Goal: Task Accomplishment & Management: Manage account settings

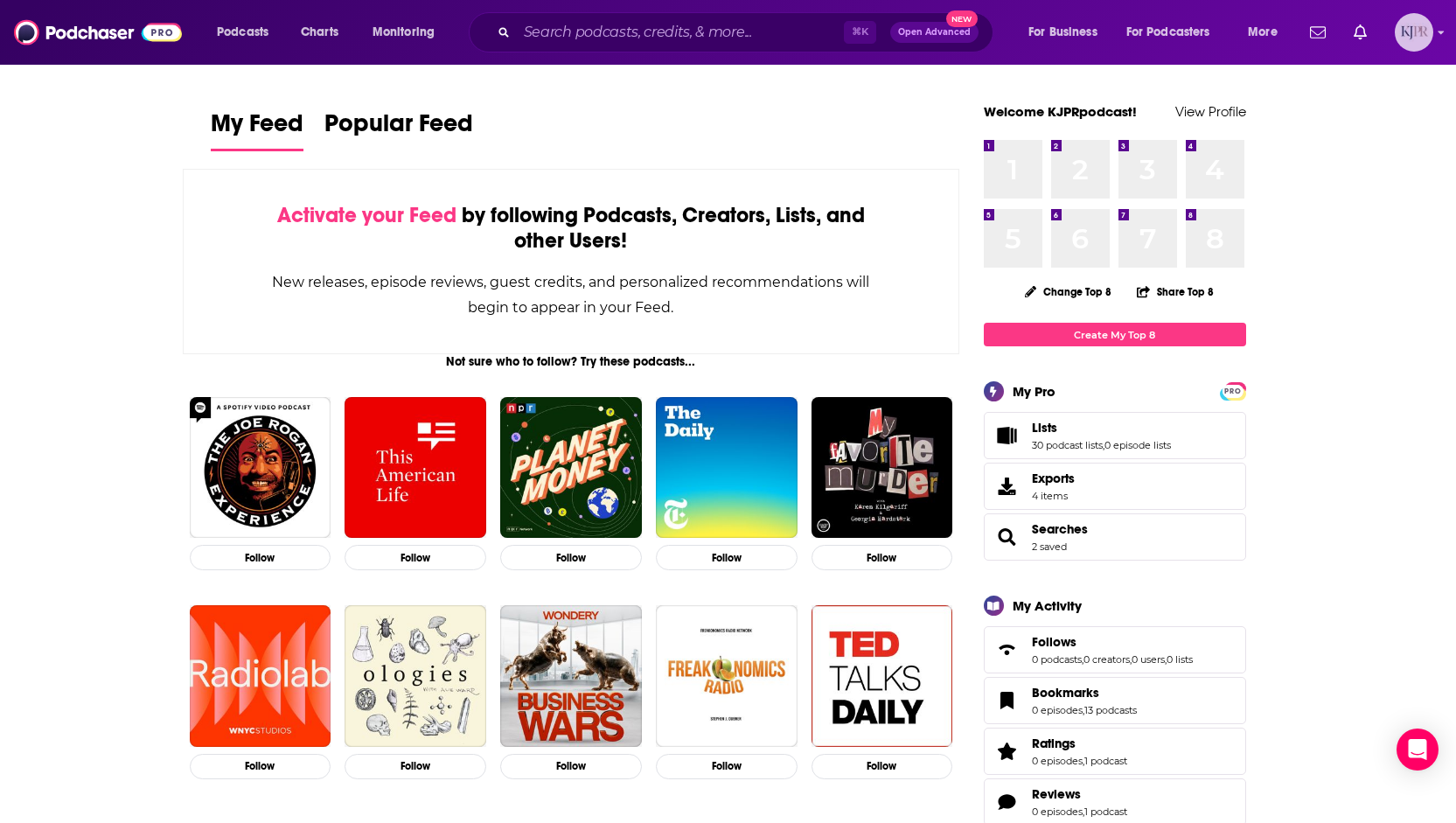
click at [1407, 25] on img "Logged in as KJPRpodcast" at bounding box center [1413, 32] width 38 height 38
click at [1344, 285] on span "Account Settings" at bounding box center [1329, 292] width 92 height 13
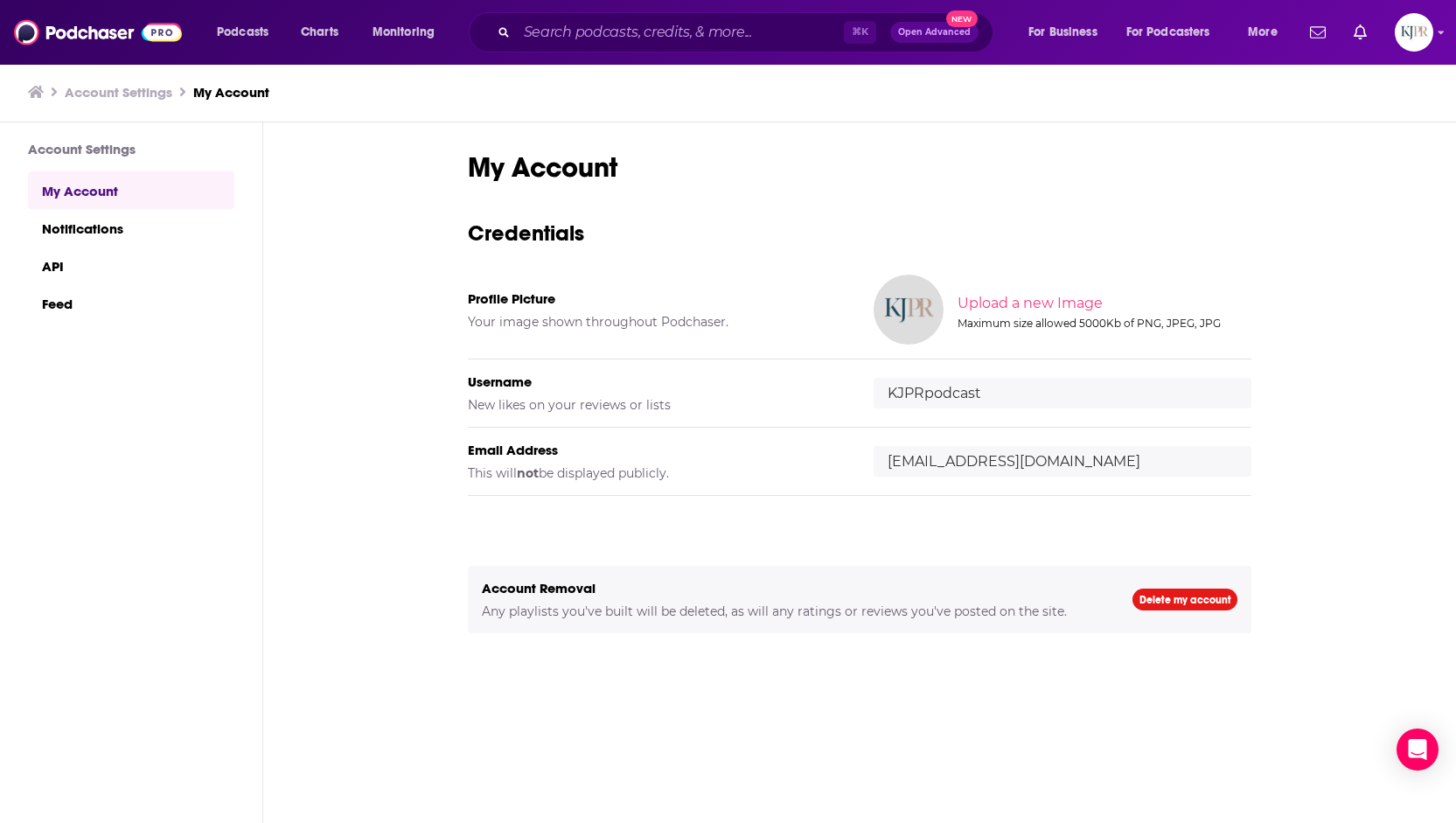
click at [125, 94] on h3 "Account Settings" at bounding box center [118, 91] width 107 height 16
click at [41, 89] on icon at bounding box center [35, 91] width 16 height 12
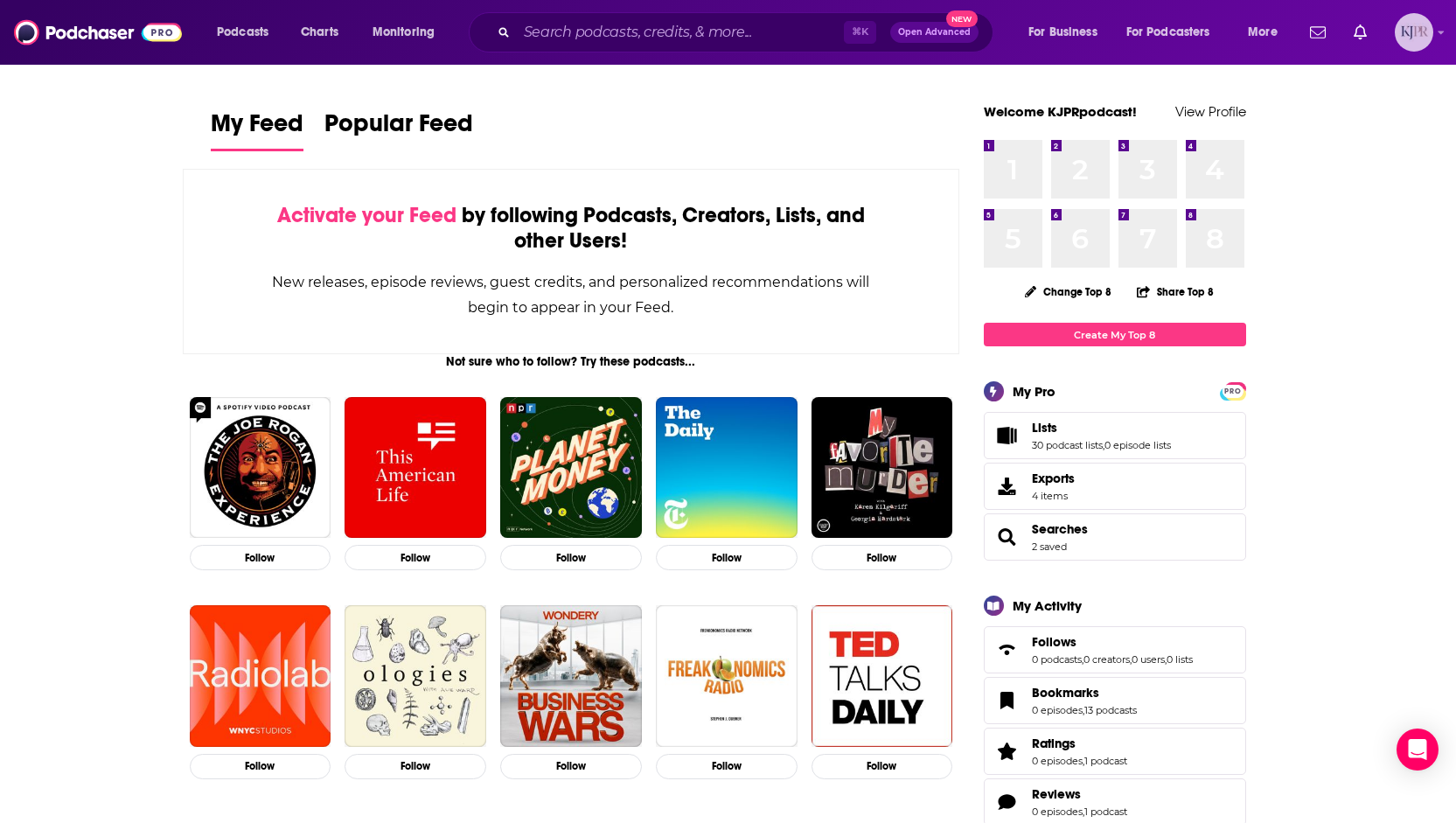
click at [1418, 36] on img "Logged in as KJPRpodcast" at bounding box center [1413, 32] width 38 height 38
click at [1350, 285] on span "Account Settings" at bounding box center [1329, 292] width 92 height 13
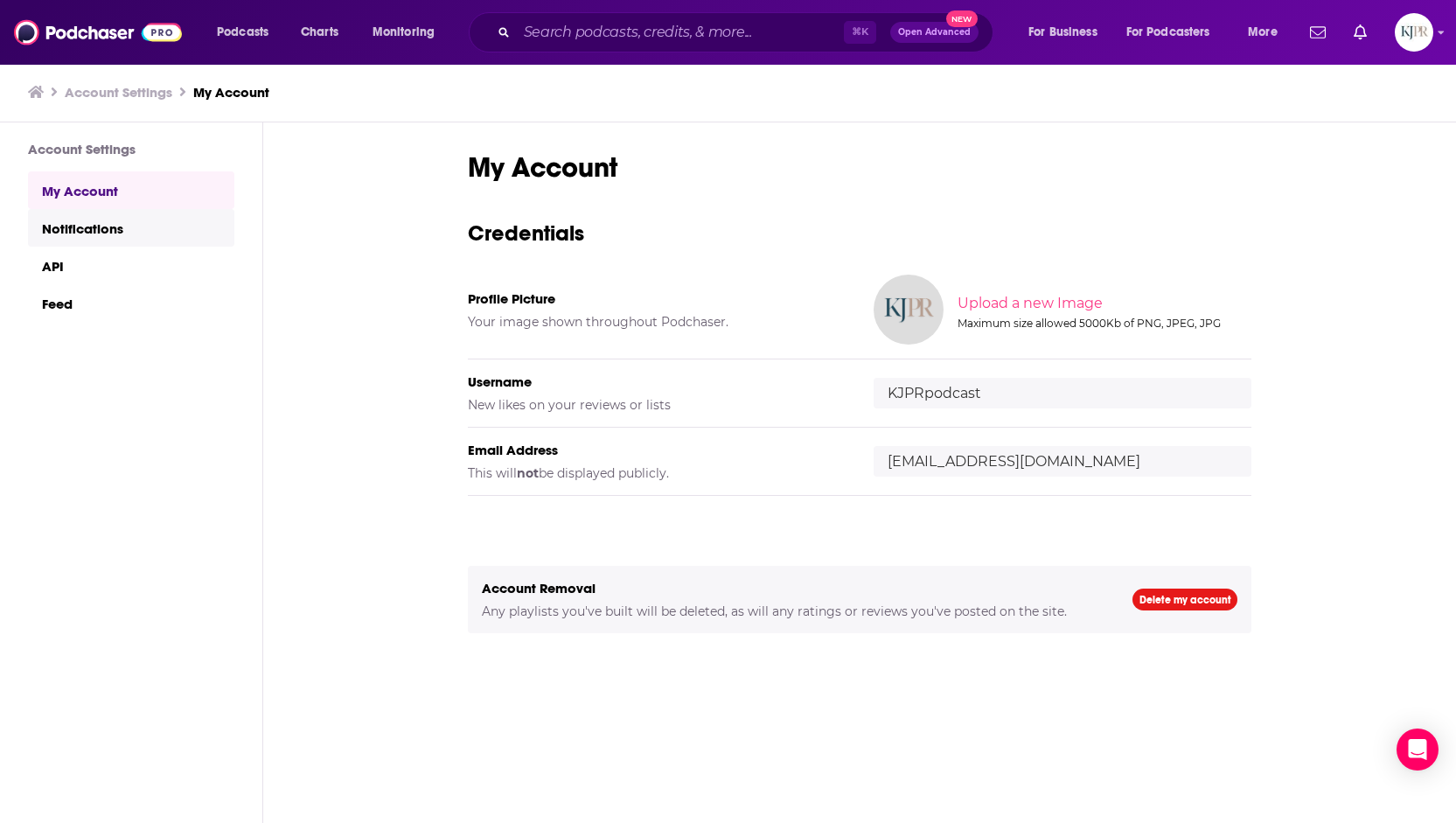
click at [114, 230] on link "Notifications" at bounding box center [130, 228] width 206 height 38
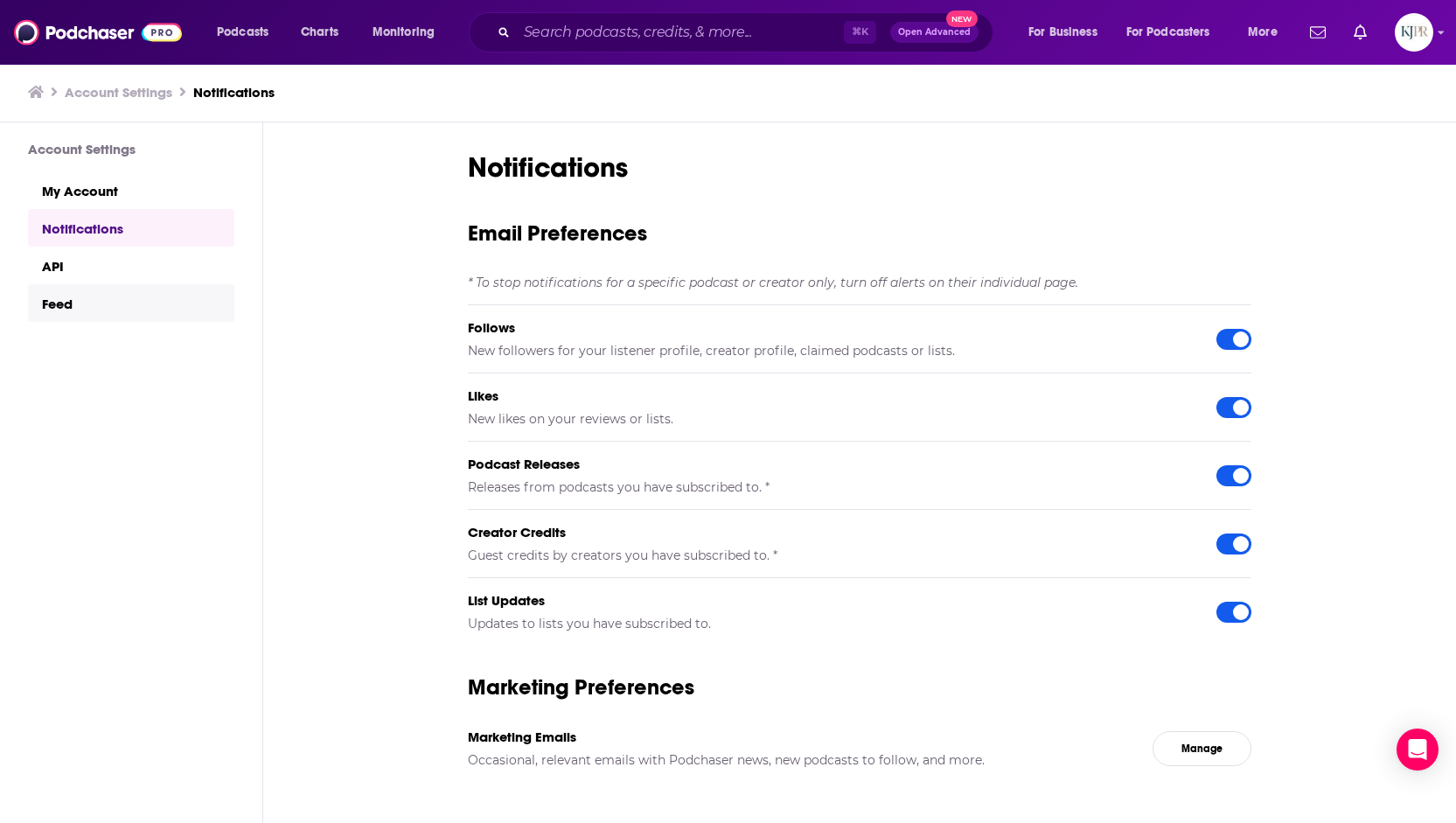
click at [77, 290] on link "Feed" at bounding box center [130, 304] width 206 height 38
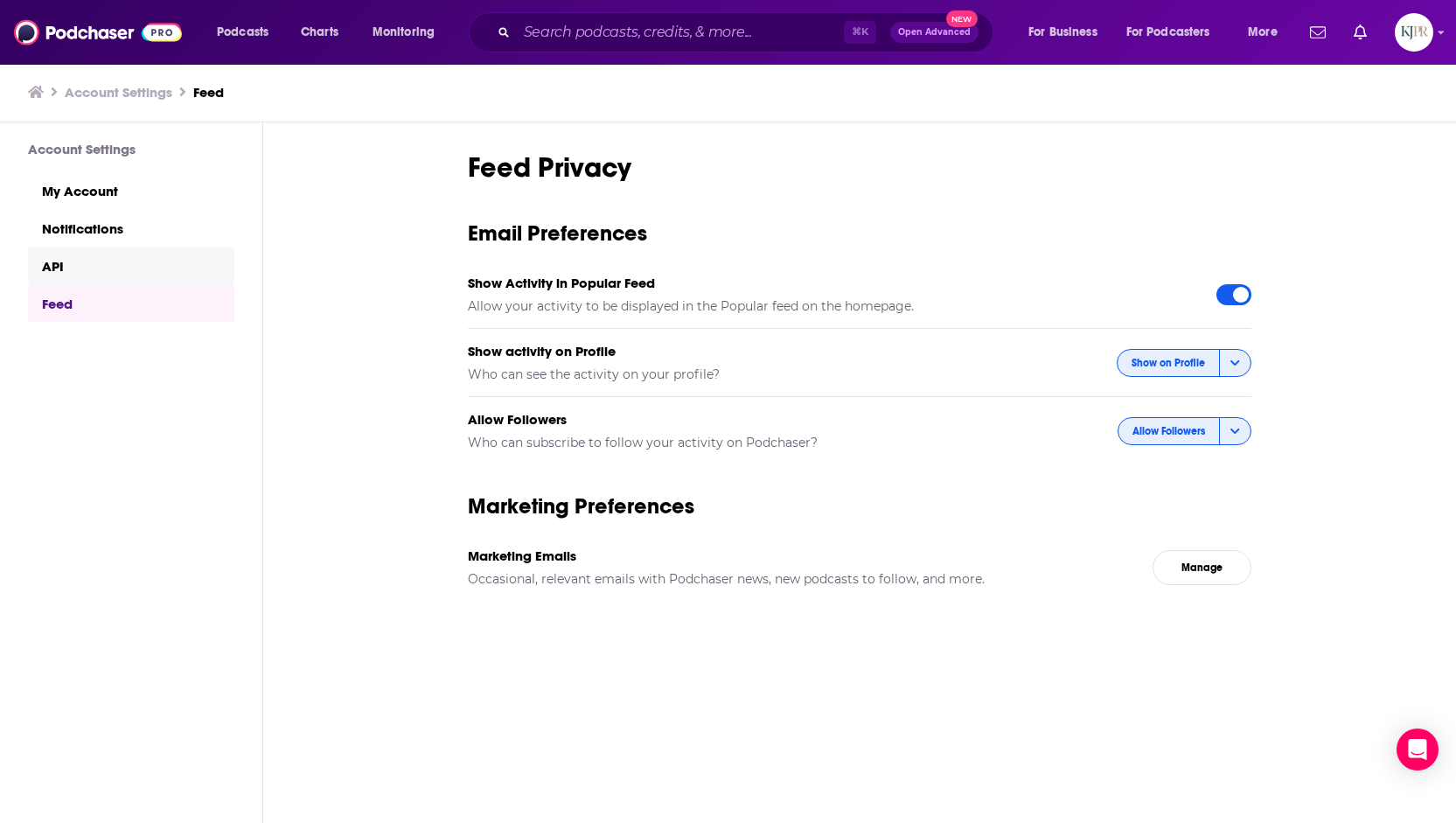
click at [77, 277] on link "API" at bounding box center [130, 265] width 206 height 38
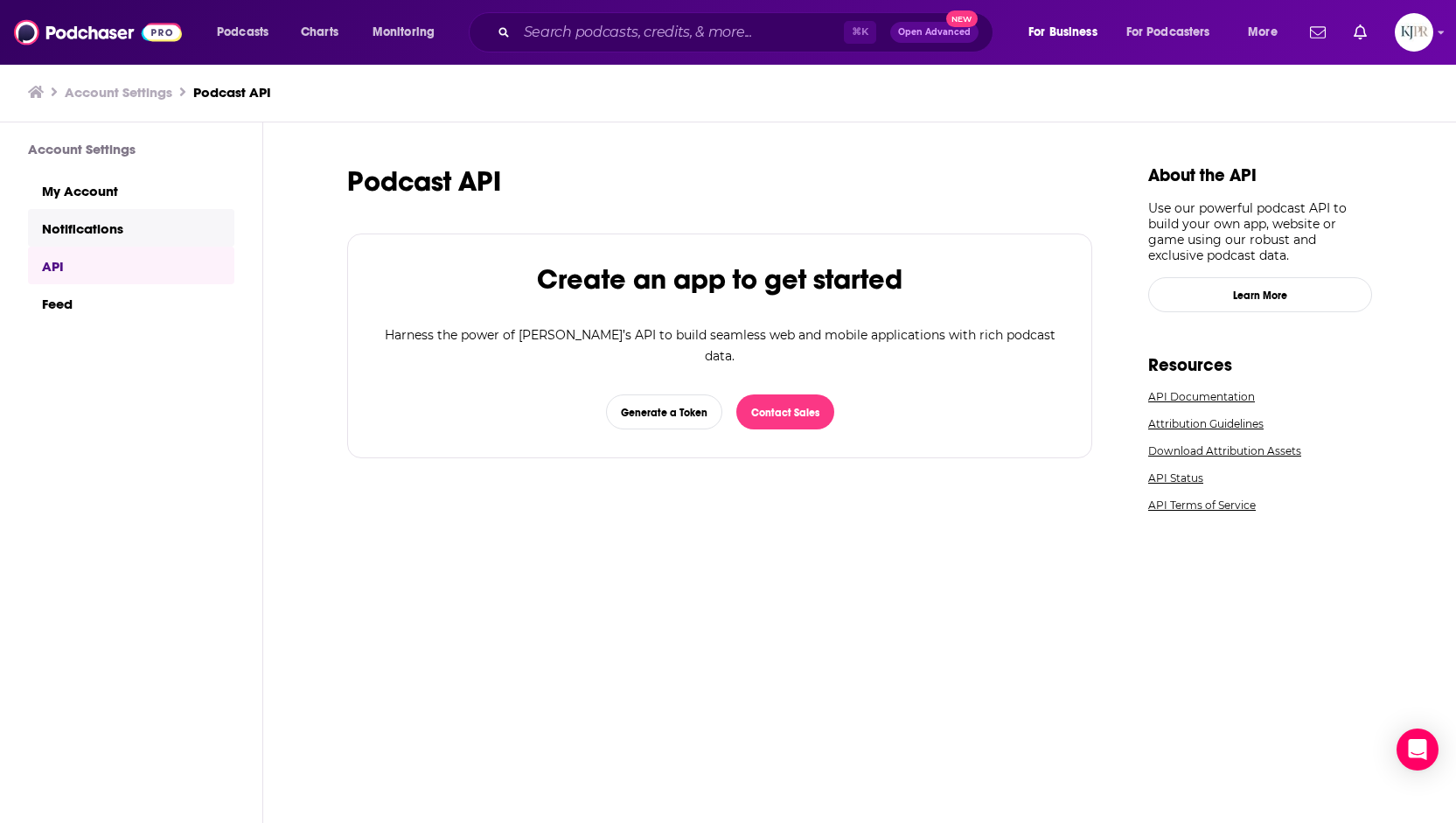
click at [85, 236] on link "Notifications" at bounding box center [130, 228] width 206 height 38
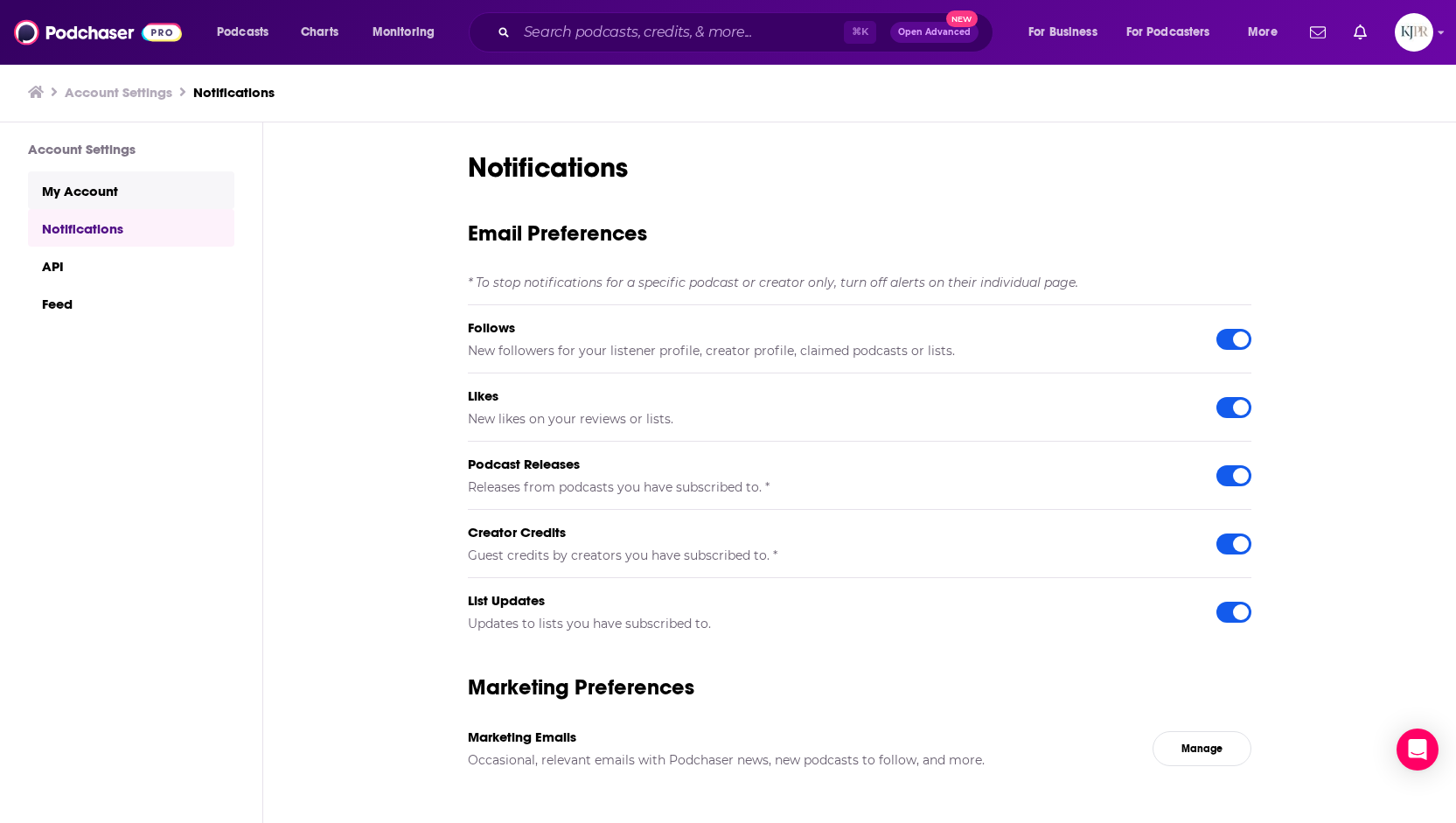
click at [90, 194] on link "My Account" at bounding box center [130, 190] width 206 height 38
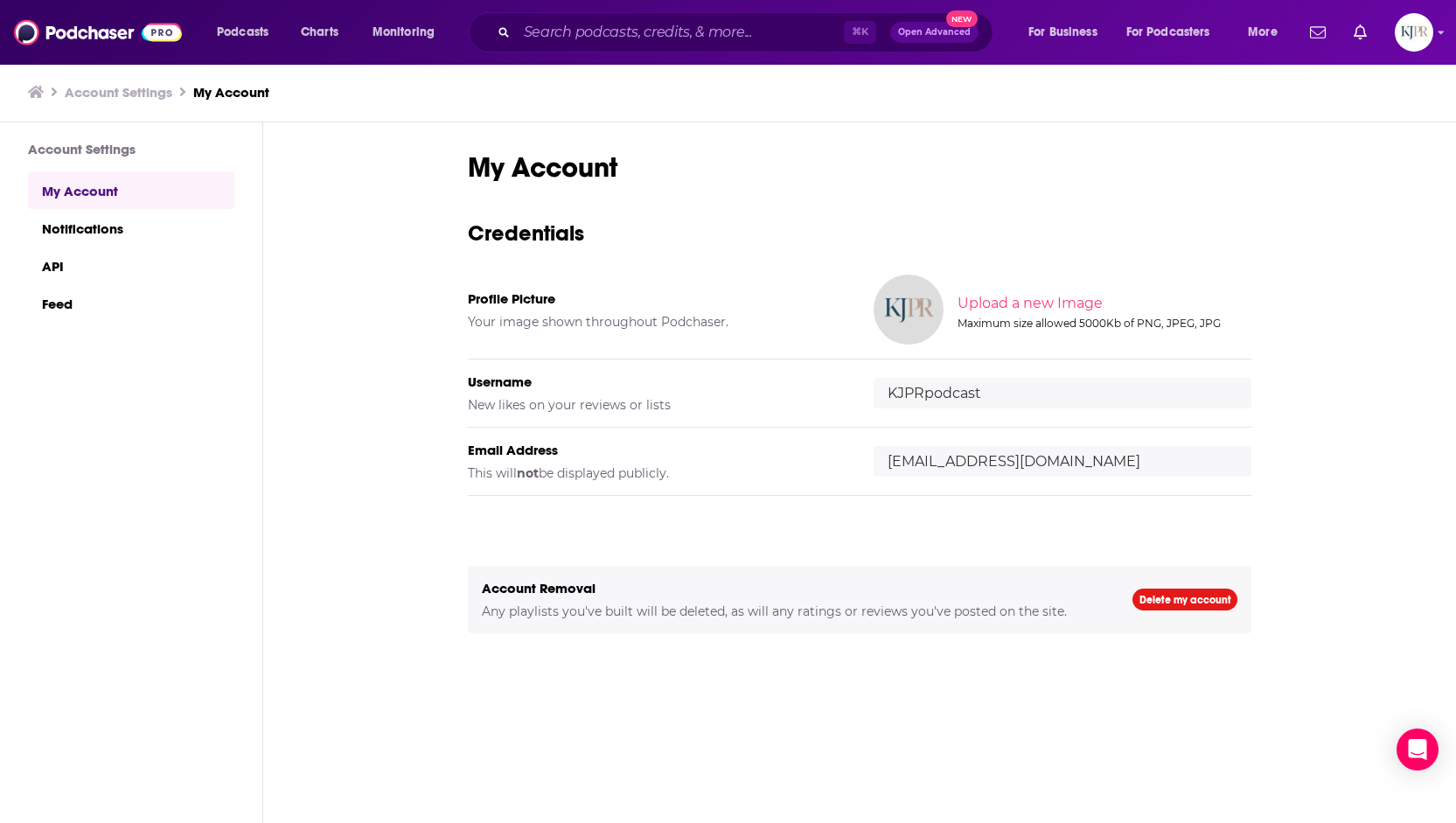
click at [136, 88] on h3 "Account Settings" at bounding box center [118, 91] width 107 height 16
click at [29, 91] on icon at bounding box center [35, 91] width 16 height 12
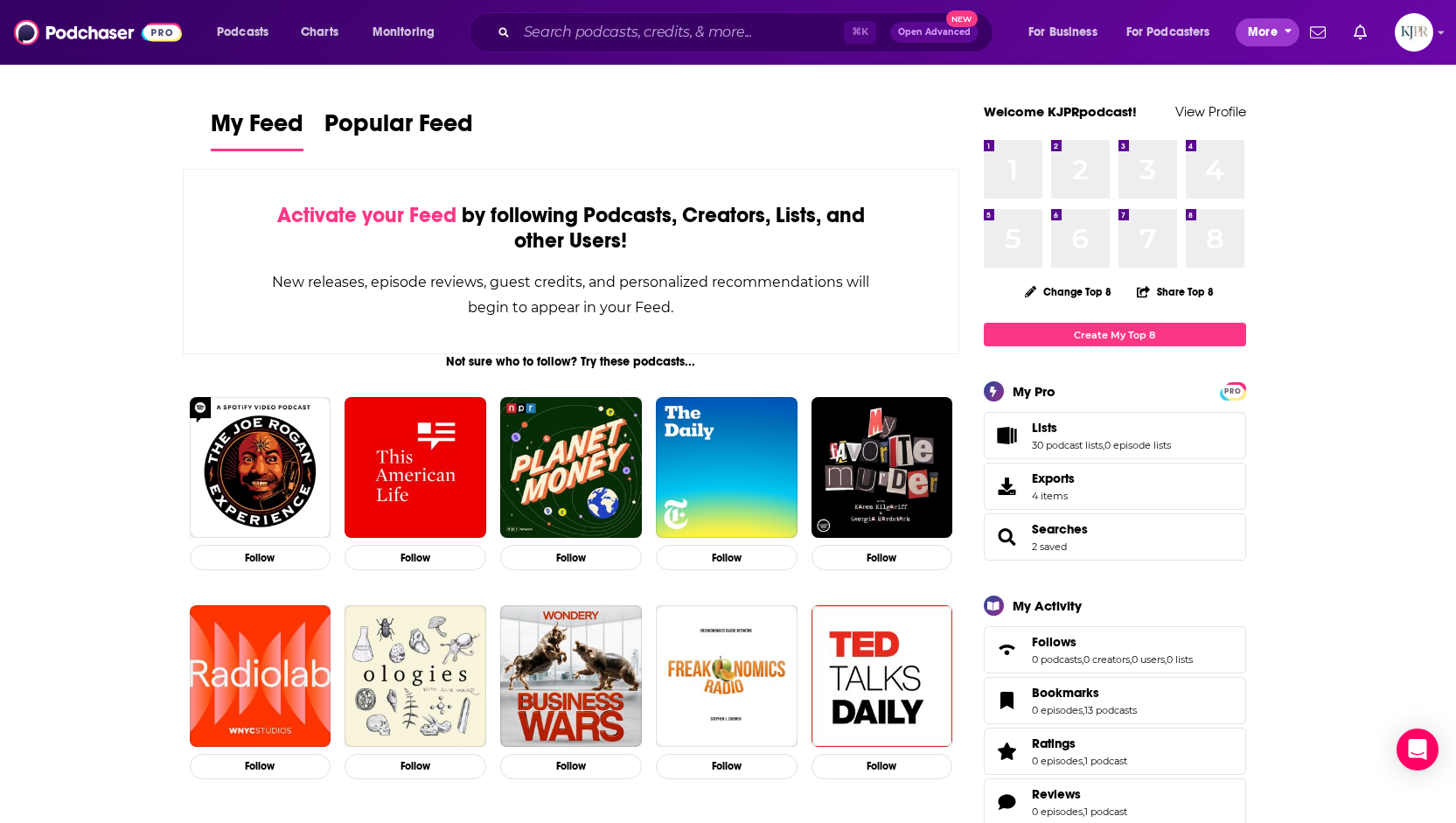
click at [1266, 25] on span "More" at bounding box center [1262, 32] width 29 height 25
